Goal: Information Seeking & Learning: Find specific fact

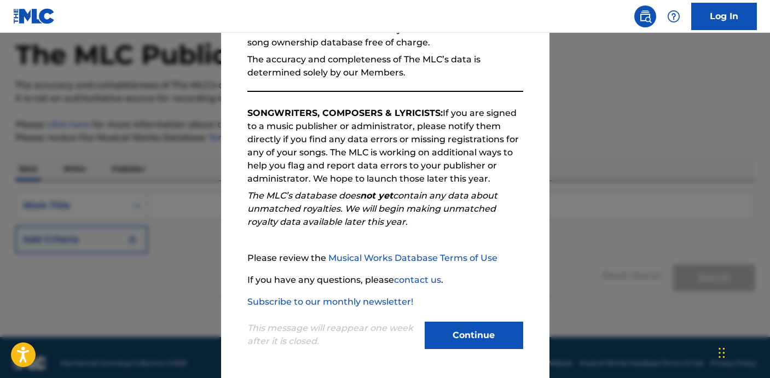
scroll to position [63, 0]
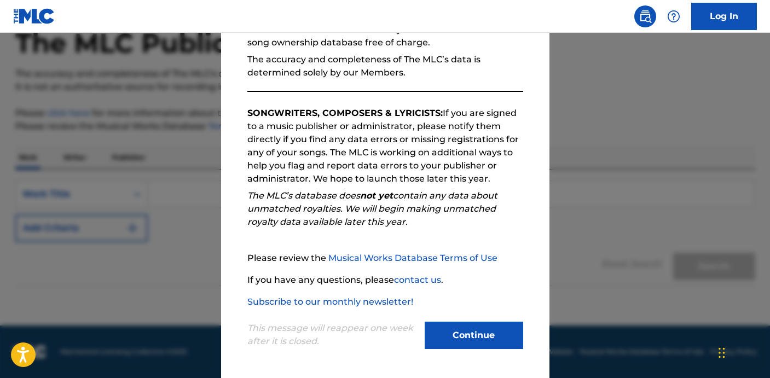
click at [462, 334] on button "Continue" at bounding box center [474, 335] width 98 height 27
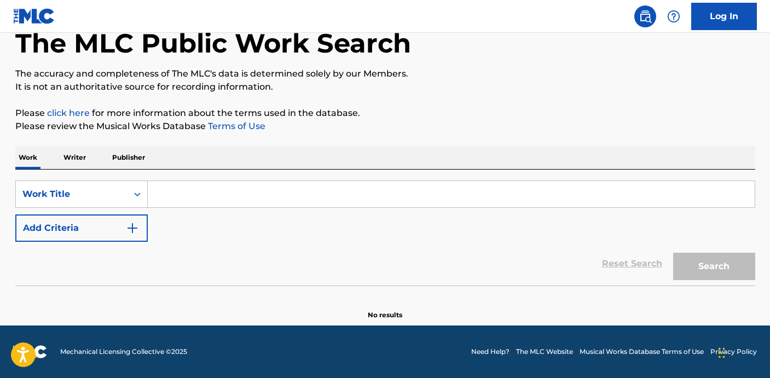
click at [218, 199] on input "Search Form" at bounding box center [451, 194] width 607 height 26
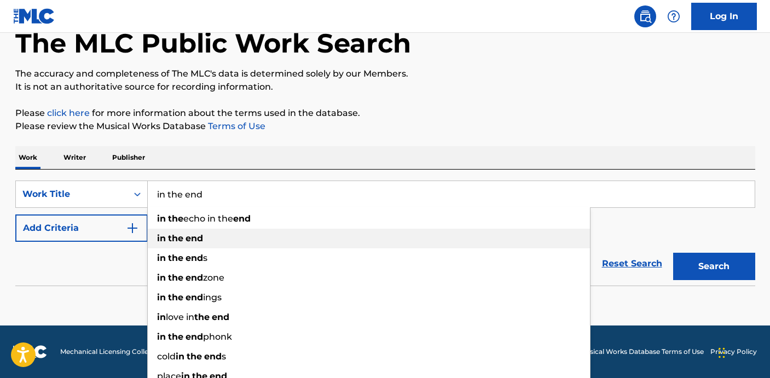
type input "in the end"
click at [179, 237] on strong "the" at bounding box center [175, 238] width 15 height 10
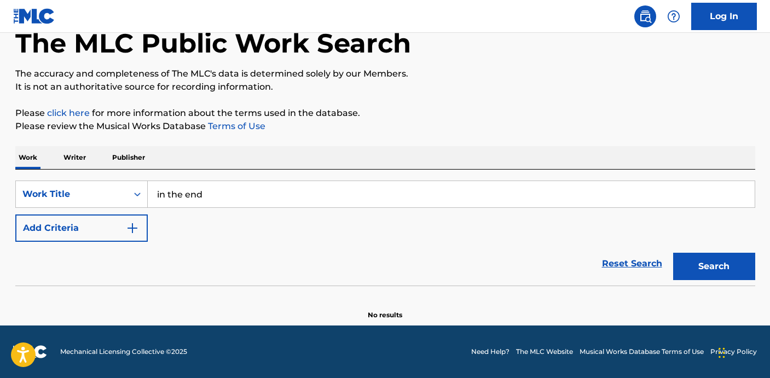
click at [713, 267] on button "Search" at bounding box center [714, 266] width 82 height 27
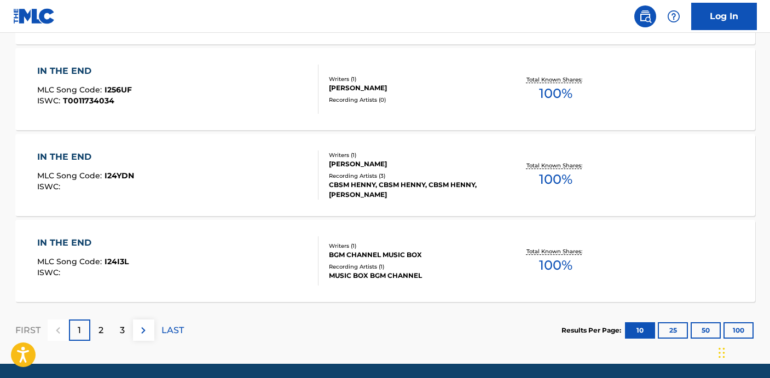
scroll to position [925, 0]
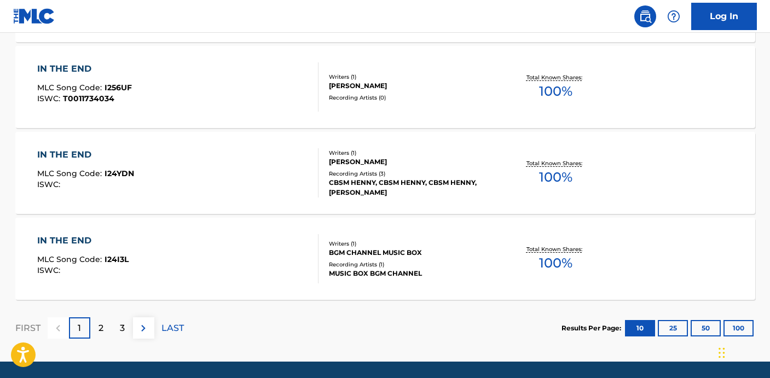
click at [107, 333] on div "2" at bounding box center [100, 327] width 21 height 21
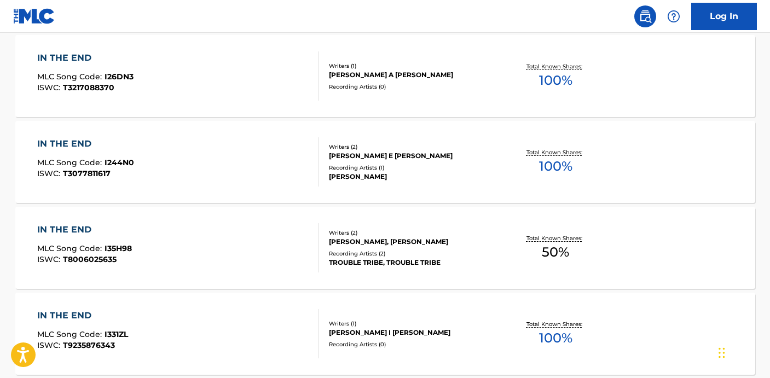
scroll to position [961, 0]
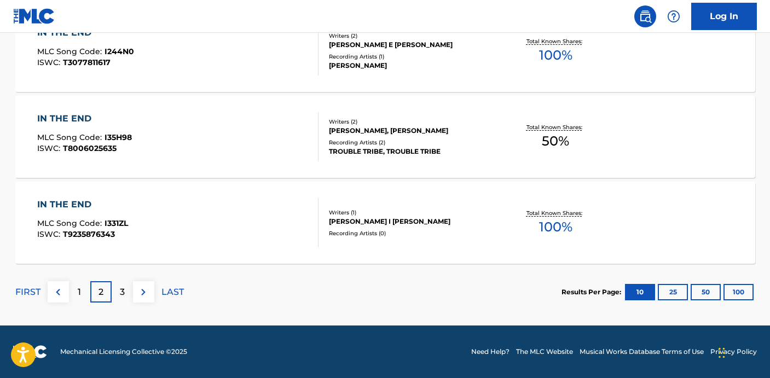
click at [121, 296] on p "3" at bounding box center [122, 292] width 5 height 13
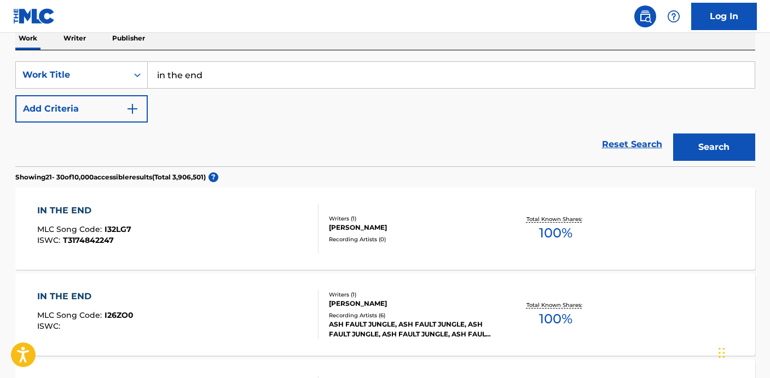
scroll to position [0, 0]
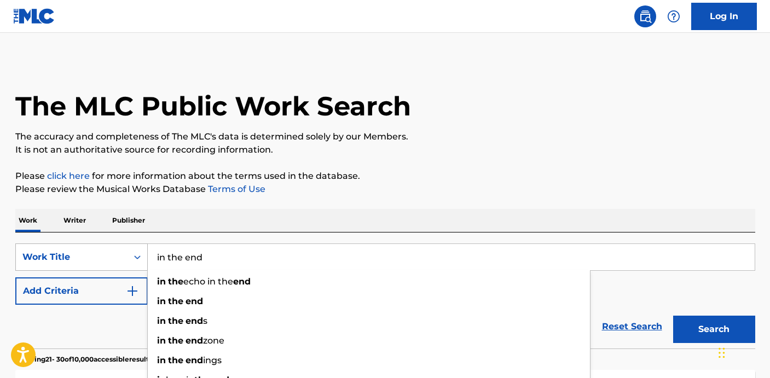
drag, startPoint x: 211, startPoint y: 260, endPoint x: 135, endPoint y: 257, distance: 76.1
click at [135, 257] on div "SearchWithCriteria3e64b82f-a3c9-49b3-aa05-09163b3c3169 Work Title in the end in…" at bounding box center [385, 256] width 740 height 27
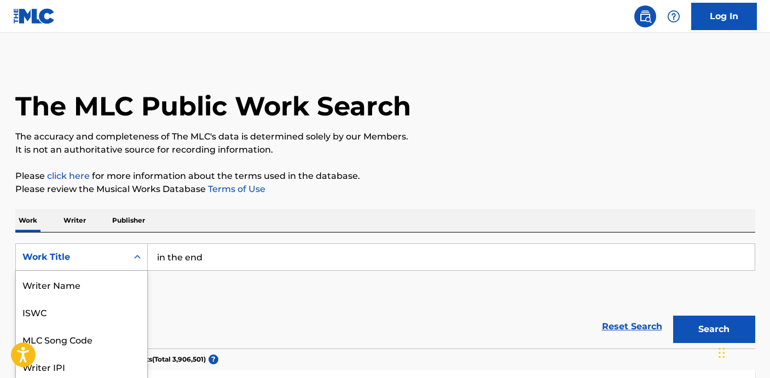
scroll to position [57, 0]
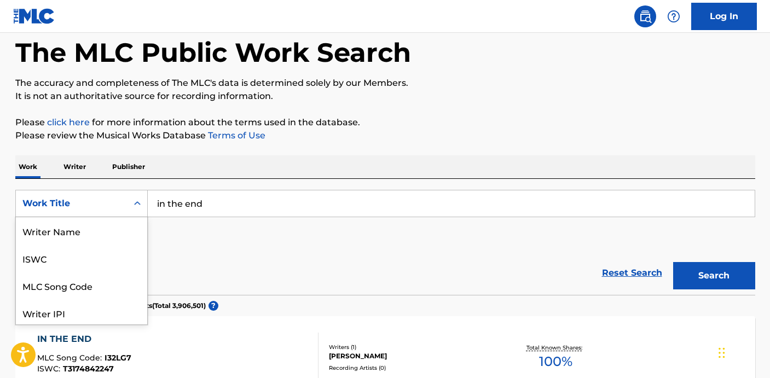
click at [140, 217] on div "Work Title selected, 8 of 8. 8 results available. Use Up and Down to choose opt…" at bounding box center [81, 203] width 132 height 27
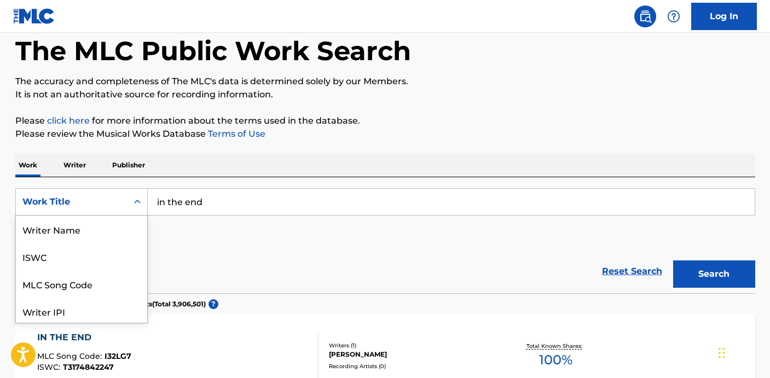
scroll to position [55, 0]
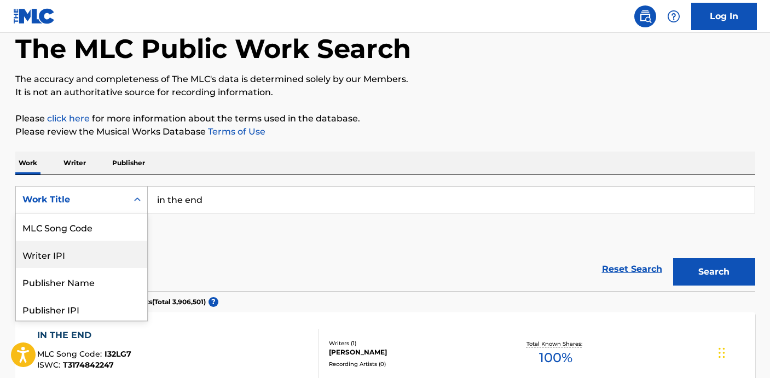
click at [57, 257] on div "Writer IPI" at bounding box center [81, 254] width 131 height 27
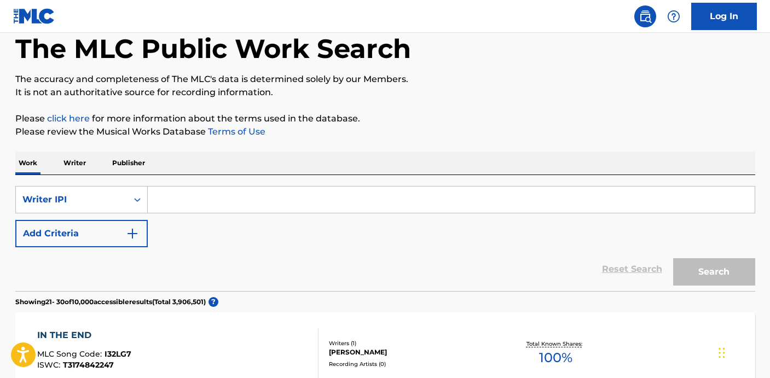
click at [193, 197] on input "Search Form" at bounding box center [451, 200] width 607 height 26
paste input "00187227841"
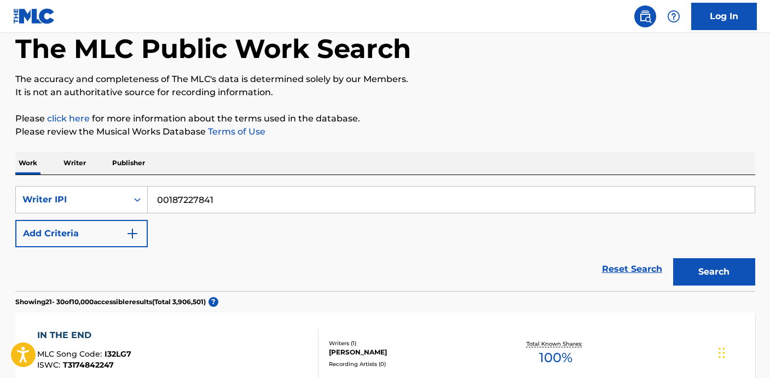
type input "00187227841"
click at [713, 269] on button "Search" at bounding box center [714, 271] width 82 height 27
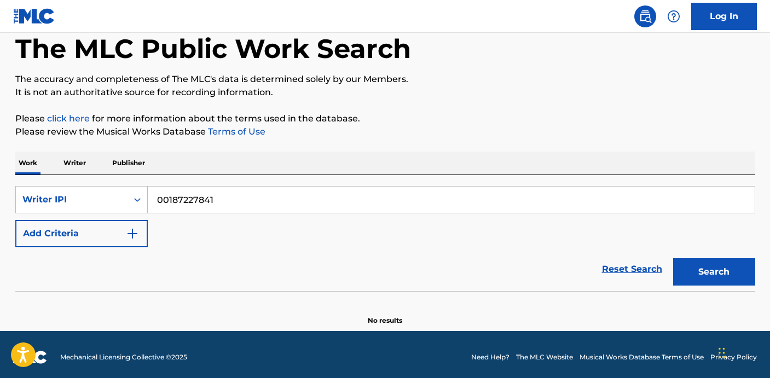
click at [35, 15] on img at bounding box center [34, 16] width 42 height 16
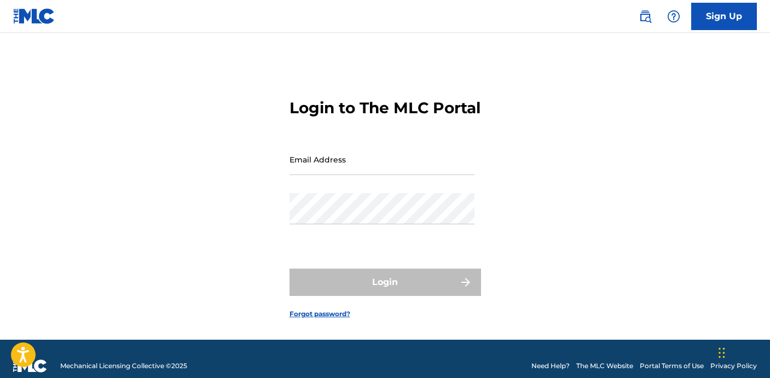
scroll to position [34, 0]
